Goal: Task Accomplishment & Management: Manage account settings

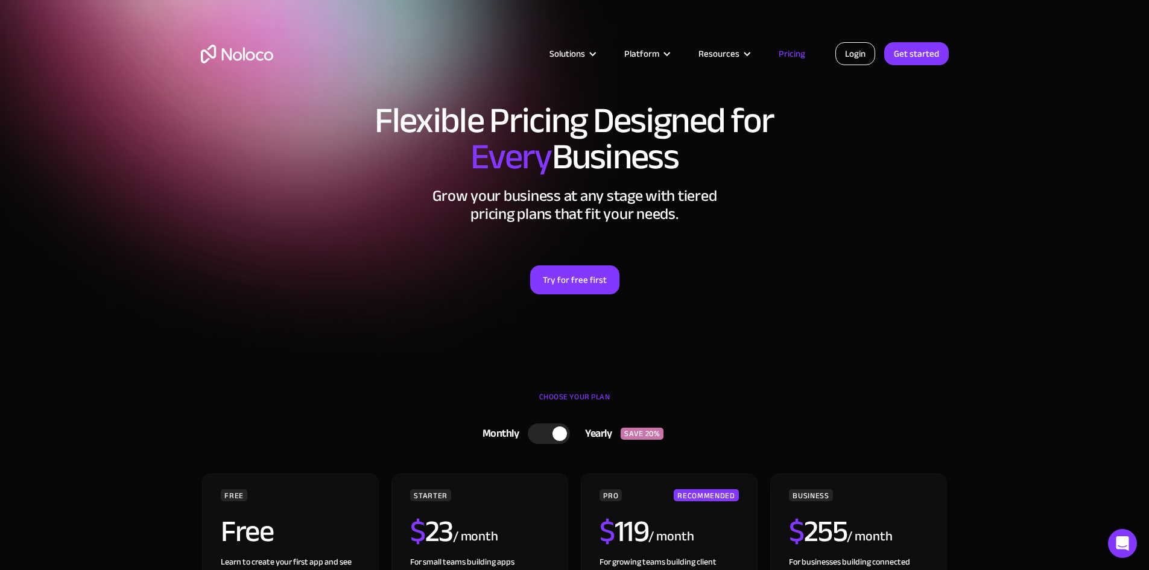
click at [863, 52] on link "Login" at bounding box center [855, 53] width 40 height 23
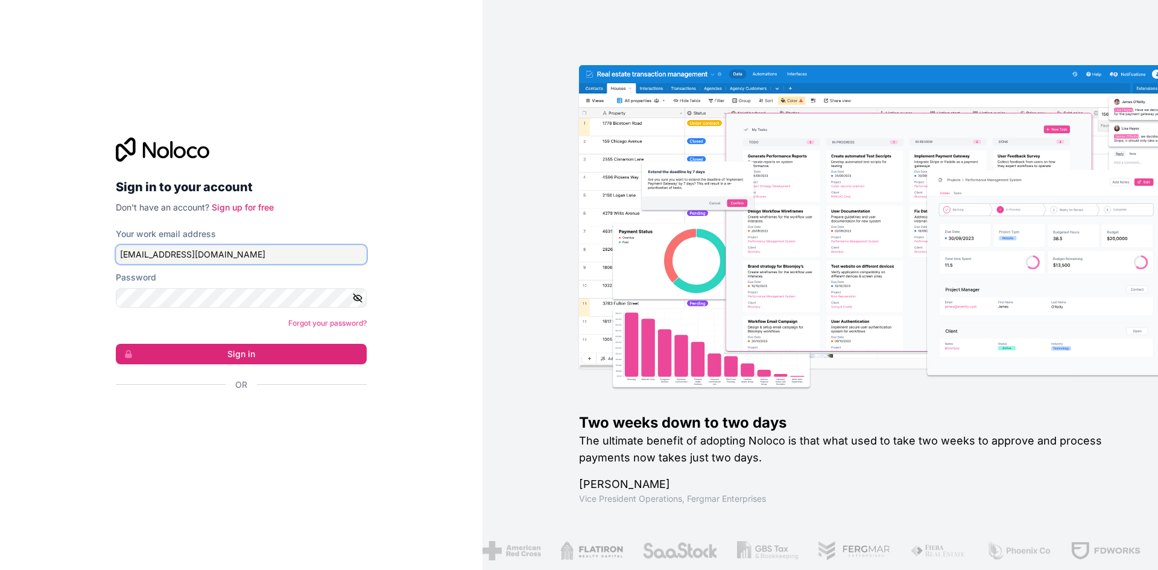
drag, startPoint x: 238, startPoint y: 250, endPoint x: 90, endPoint y: 259, distance: 148.0
click at [90, 259] on div "Sign in to your account Don't have an account? Sign up for free Your work email…" at bounding box center [241, 285] width 482 height 570
type input "[EMAIL_ADDRESS][DOMAIN_NAME]"
click at [251, 353] on button "Sign in" at bounding box center [241, 354] width 251 height 20
